Goal: Information Seeking & Learning: Learn about a topic

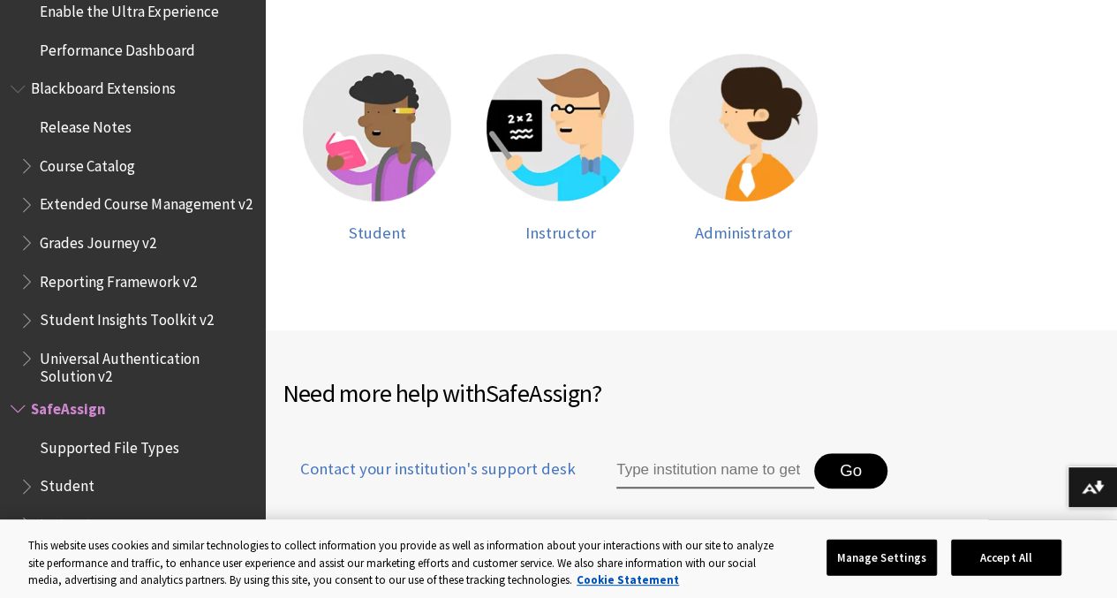
scroll to position [415, 0]
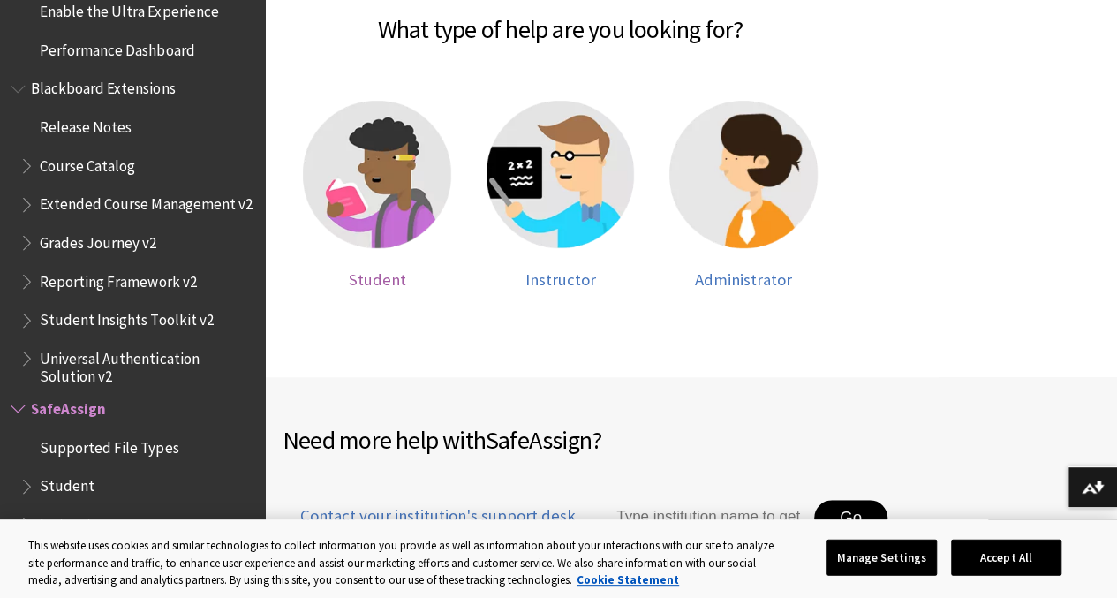
click at [405, 269] on span "Student" at bounding box center [376, 279] width 57 height 20
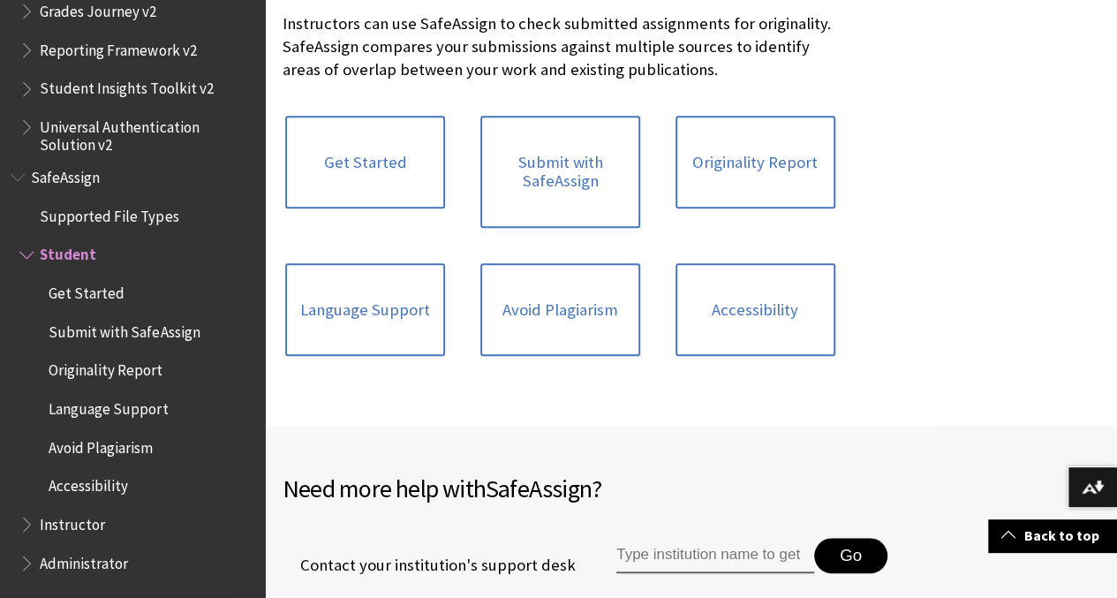
scroll to position [410, 0]
click at [498, 284] on link "Avoid Plagiarism" at bounding box center [560, 309] width 160 height 94
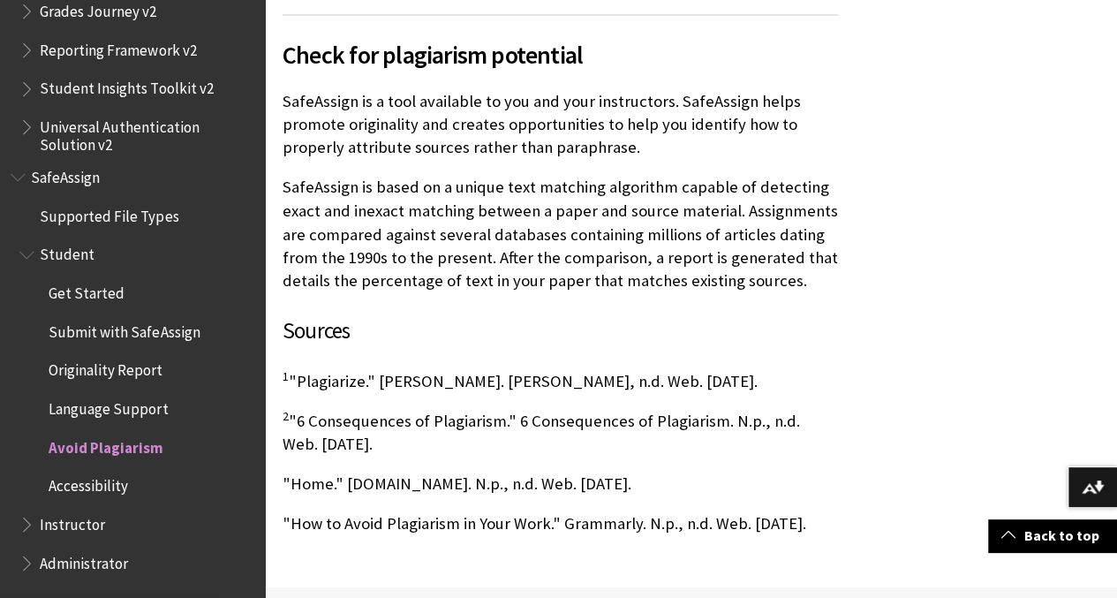
scroll to position [1483, 0]
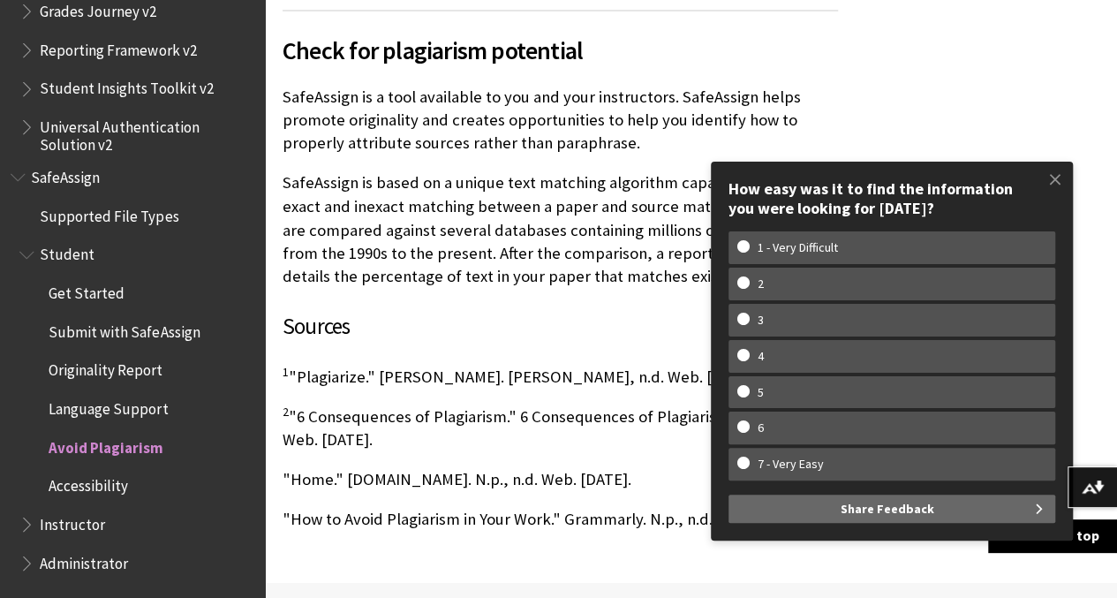
click at [794, 105] on p "SafeAssign is a tool available to you and your instructors. SafeAssign helps pr…" at bounding box center [560, 121] width 555 height 70
click at [1052, 176] on span at bounding box center [1054, 179] width 37 height 37
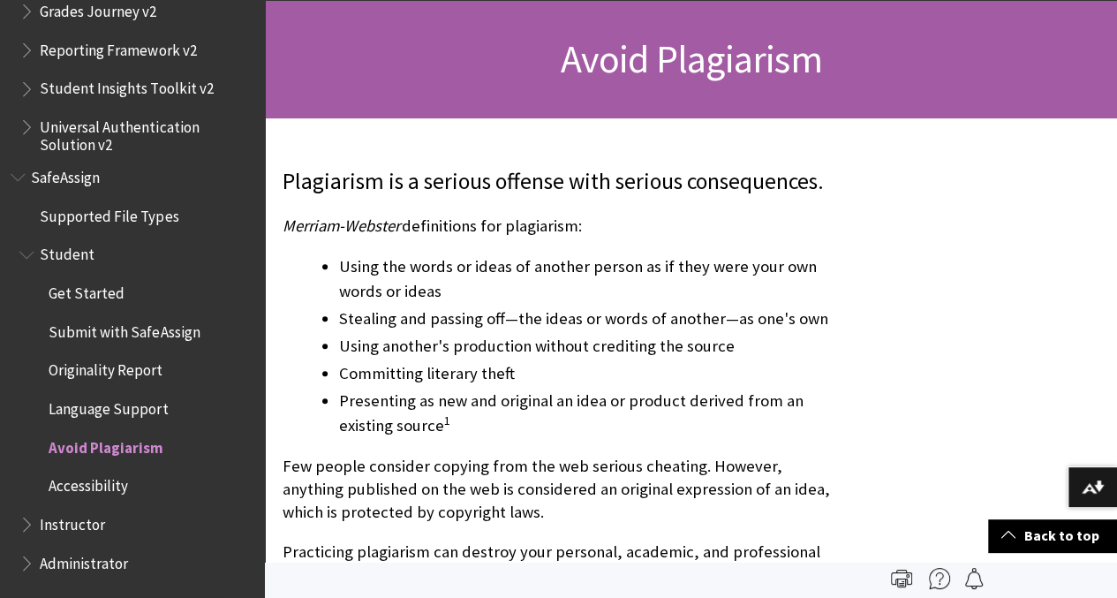
scroll to position [0, 0]
